Goal: Information Seeking & Learning: Learn about a topic

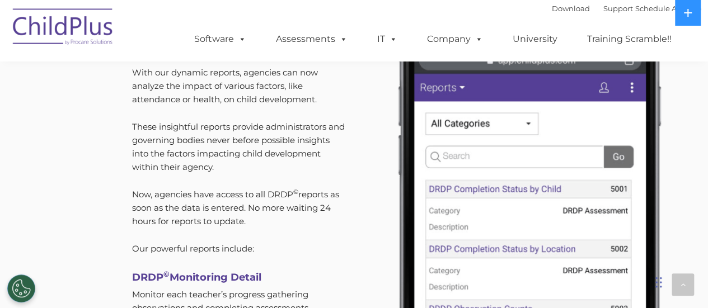
scroll to position [3271, 0]
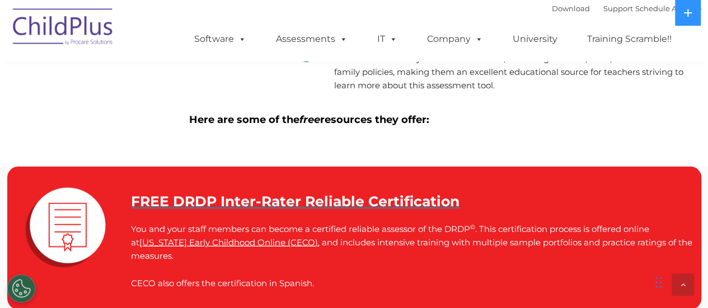
scroll to position [1476, 0]
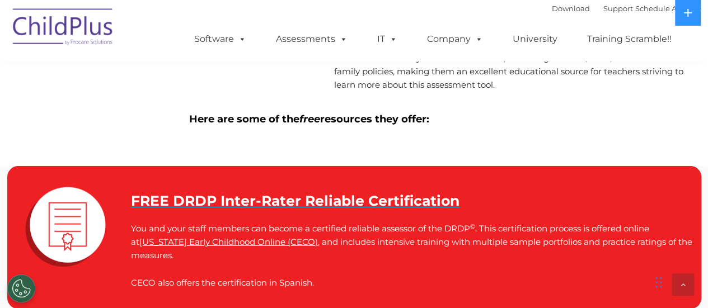
click at [193, 219] on div "FREE DRDP Inter-Rater Reliable Certification You and your staff members can bec…" at bounding box center [411, 242] width 561 height 96
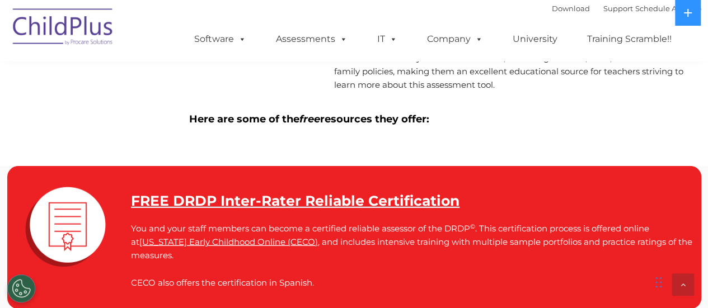
click at [197, 203] on strong "FREE DRDP Inter-Rater Reliable Certification" at bounding box center [295, 201] width 328 height 17
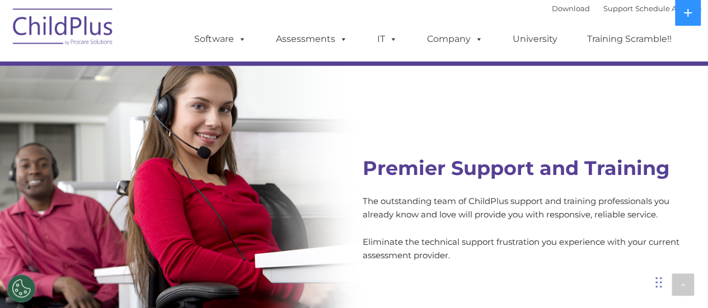
scroll to position [3970, 0]
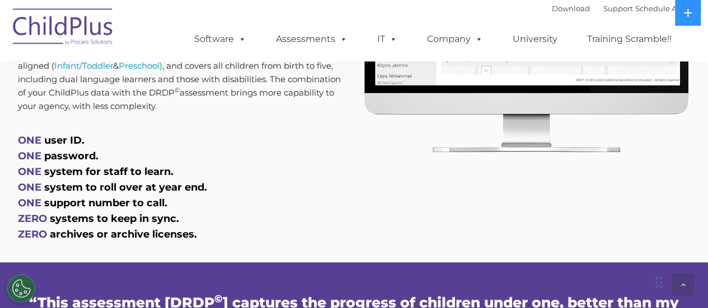
scroll to position [630, 0]
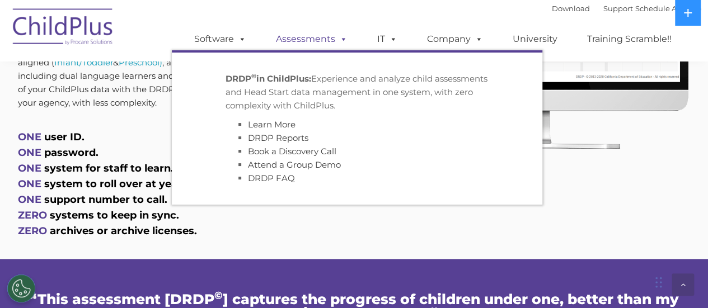
click at [307, 40] on link "Assessments" at bounding box center [312, 39] width 94 height 22
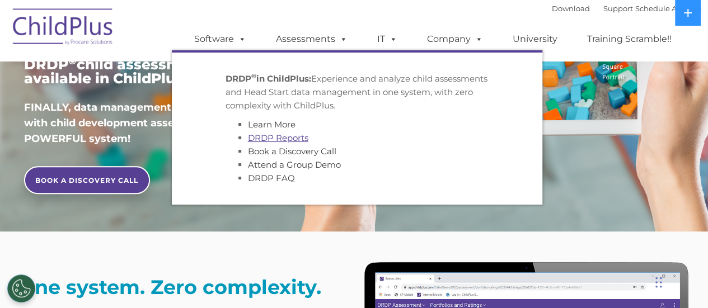
scroll to position [246, 0]
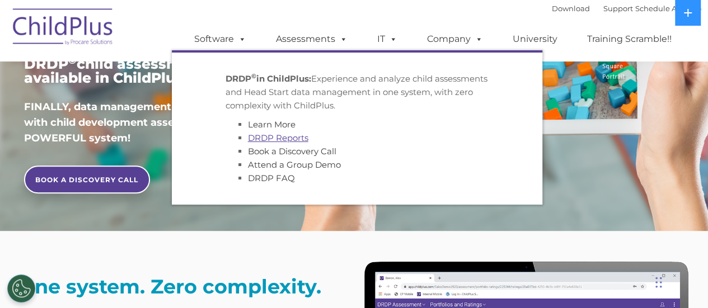
click at [273, 138] on link "DRDP Reports" at bounding box center [278, 138] width 60 height 11
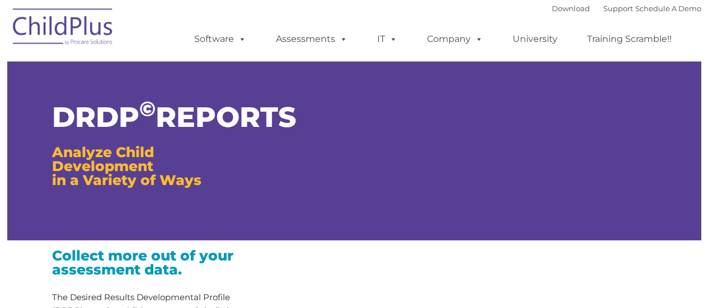
type input ""
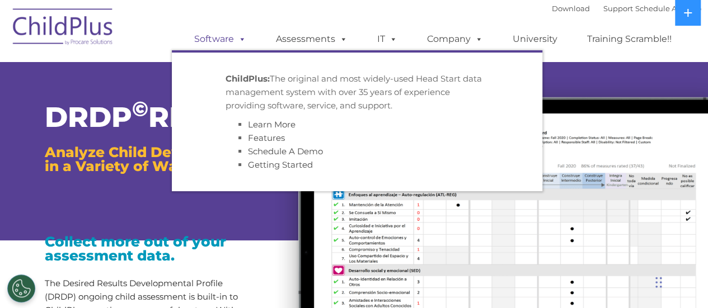
click at [203, 35] on link "Software" at bounding box center [220, 39] width 74 height 22
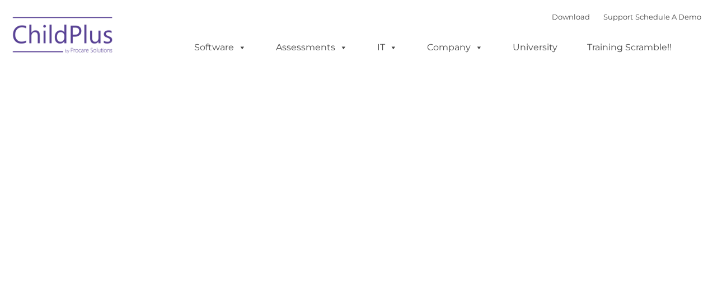
type input ""
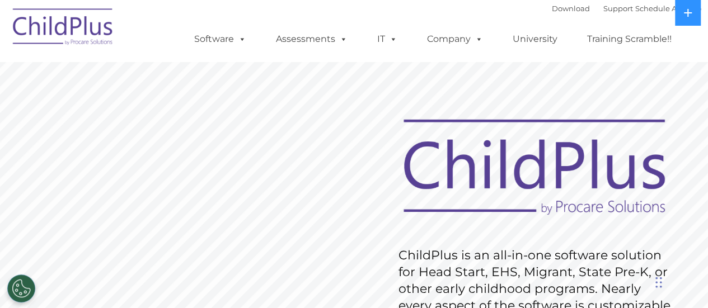
click at [38, 15] on img at bounding box center [63, 29] width 112 height 56
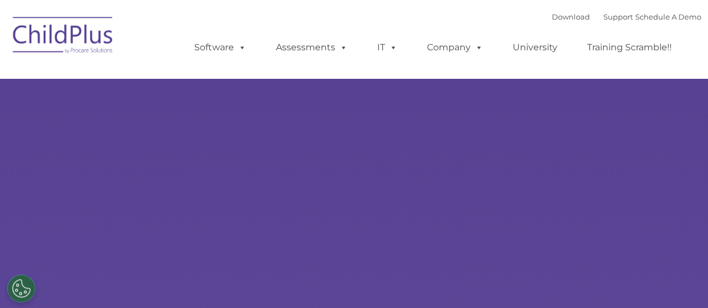
type input ""
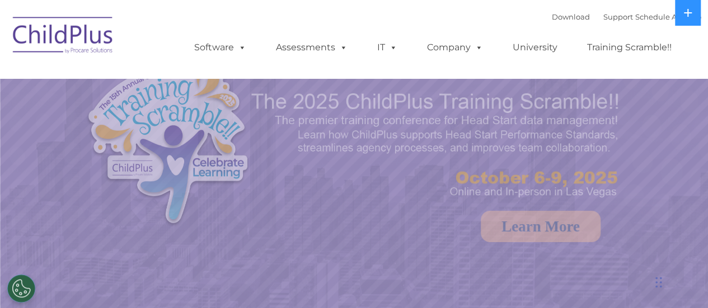
select select "MEDIUM"
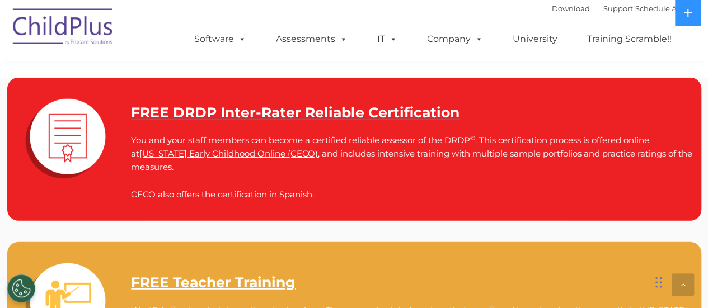
scroll to position [1572, 0]
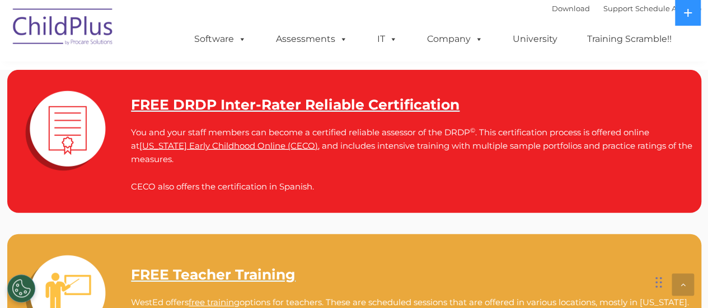
click at [367, 112] on strong "FREE DRDP Inter-Rater Reliable Certification" at bounding box center [295, 104] width 328 height 17
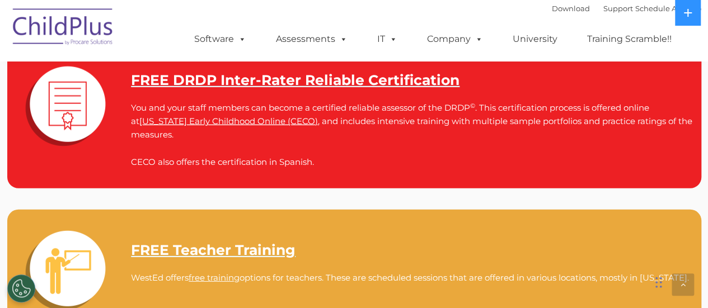
scroll to position [1594, 0]
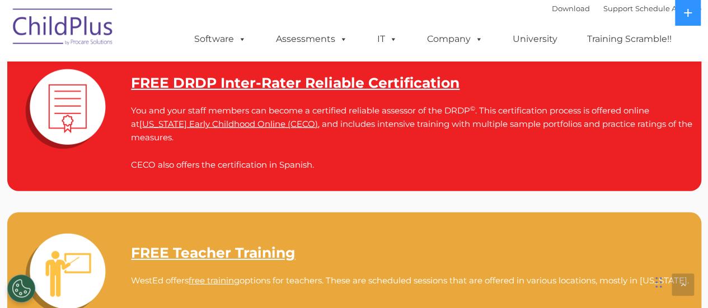
click at [330, 84] on strong "FREE DRDP Inter-Rater Reliable Certification" at bounding box center [295, 82] width 328 height 17
